Goal: Obtain resource: Obtain resource

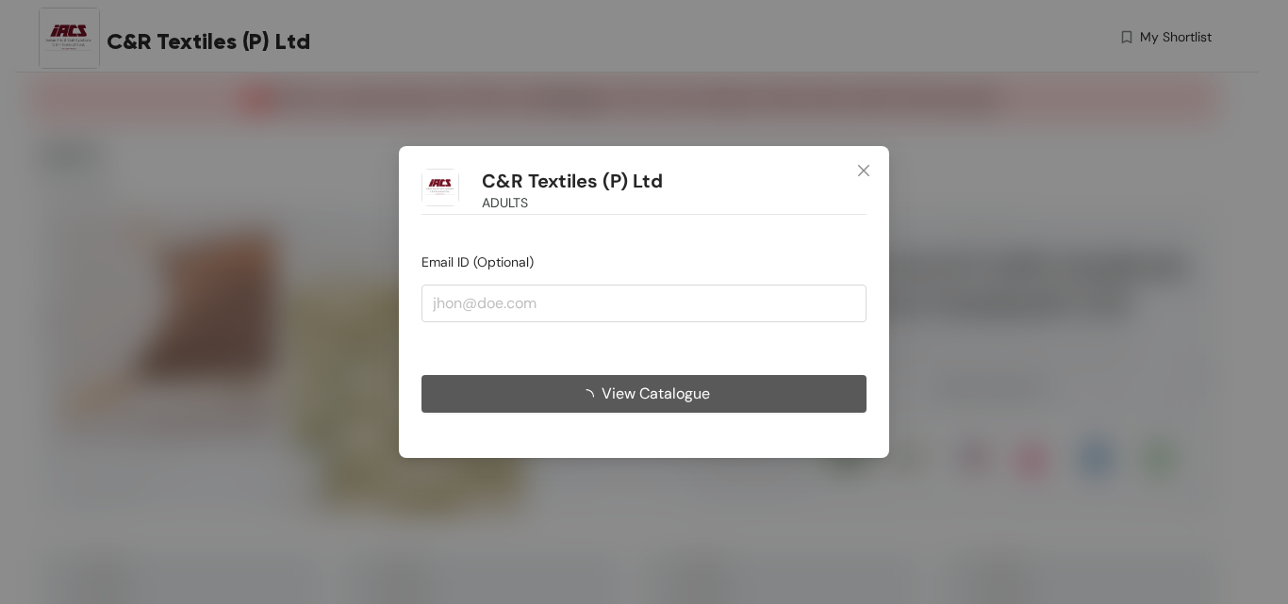
type input "[EMAIL_ADDRESS][DOMAIN_NAME]"
click at [651, 390] on span "View Catalogue" at bounding box center [656, 394] width 108 height 24
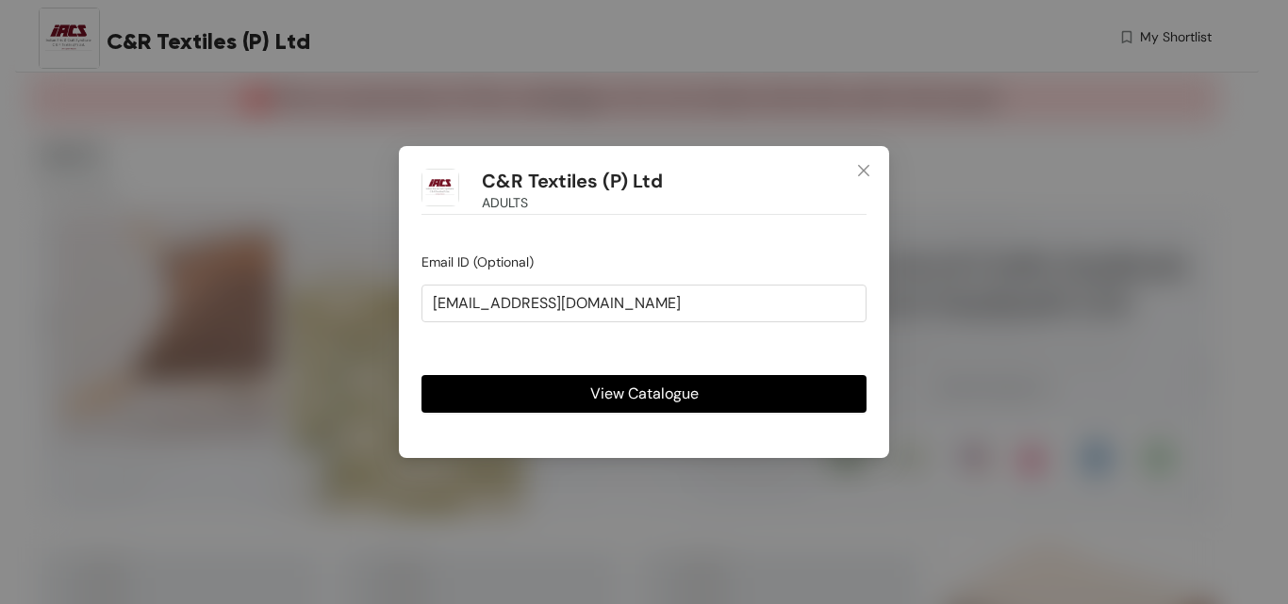
click at [700, 388] on button "View Catalogue" at bounding box center [643, 394] width 445 height 38
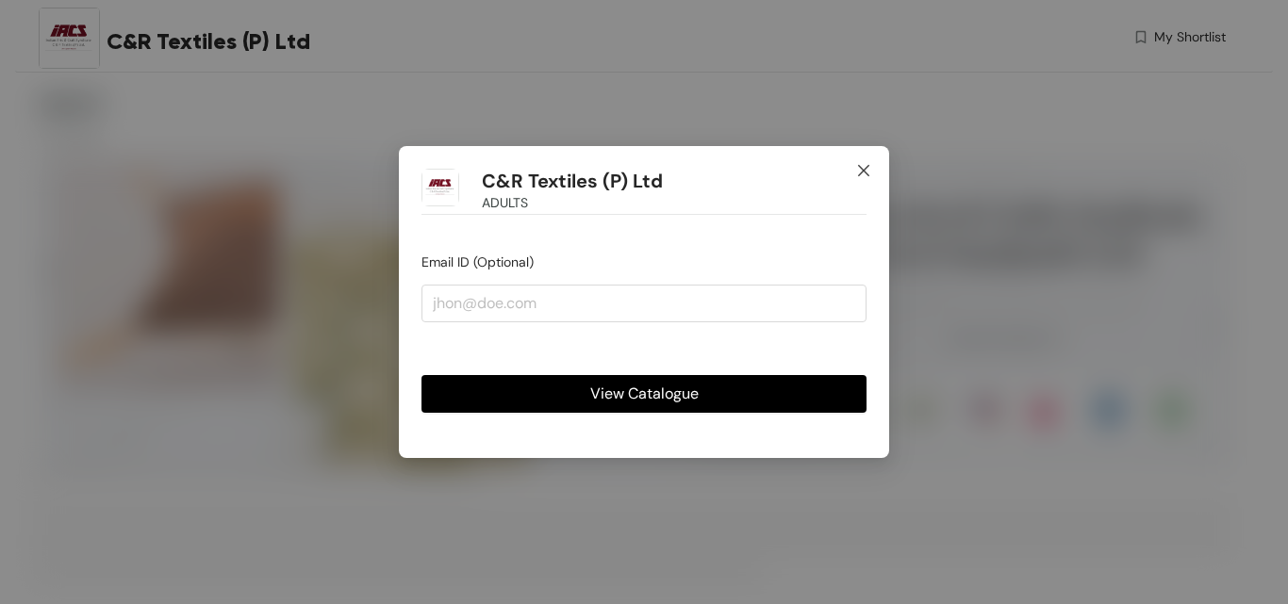
click at [865, 159] on span "Close" at bounding box center [863, 171] width 51 height 51
